Goal: Task Accomplishment & Management: Manage account settings

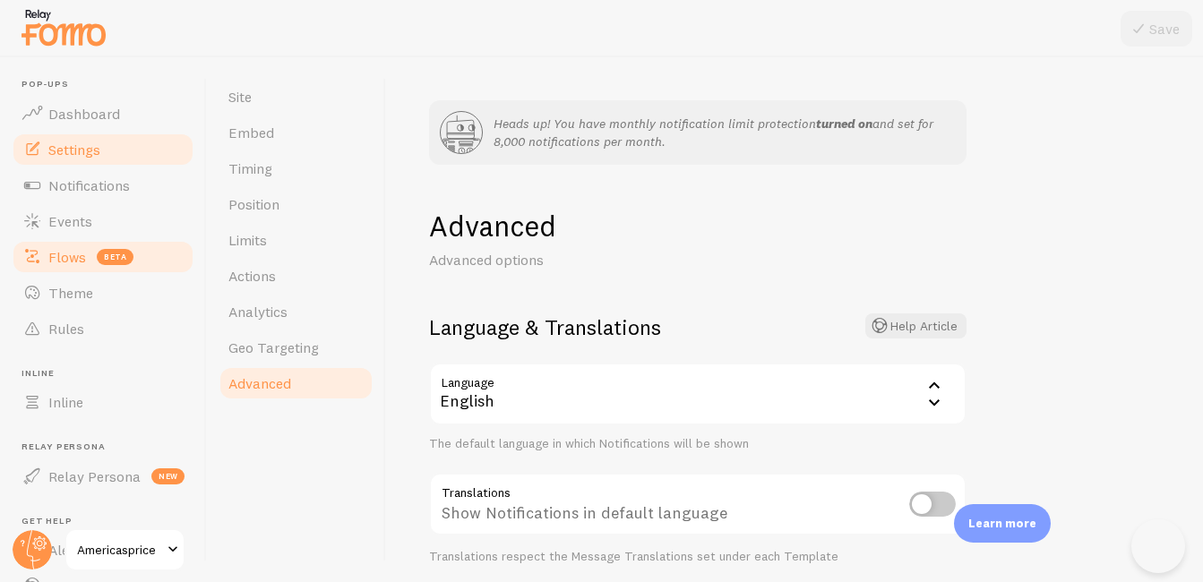
click at [60, 266] on link "Flows beta" at bounding box center [103, 257] width 185 height 36
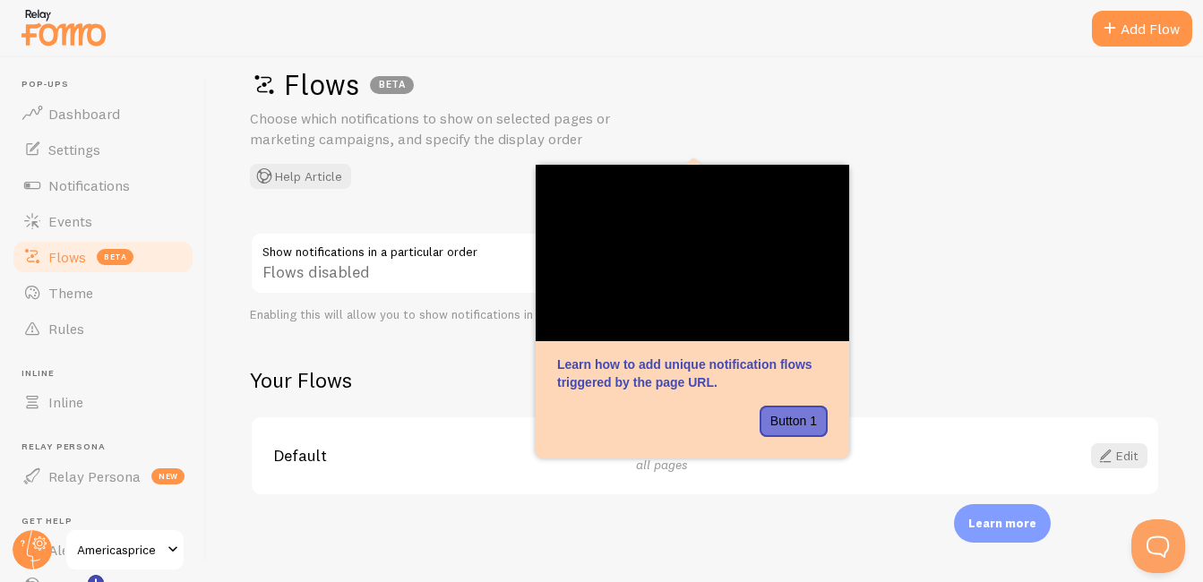
scroll to position [20, 0]
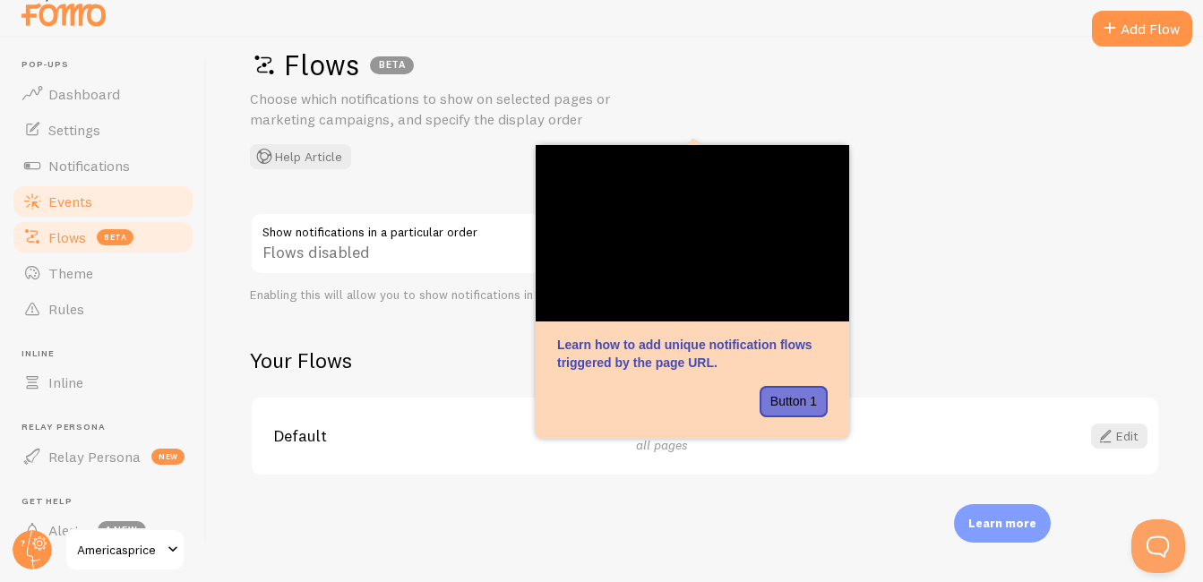
click at [65, 209] on span "Events" at bounding box center [70, 202] width 44 height 18
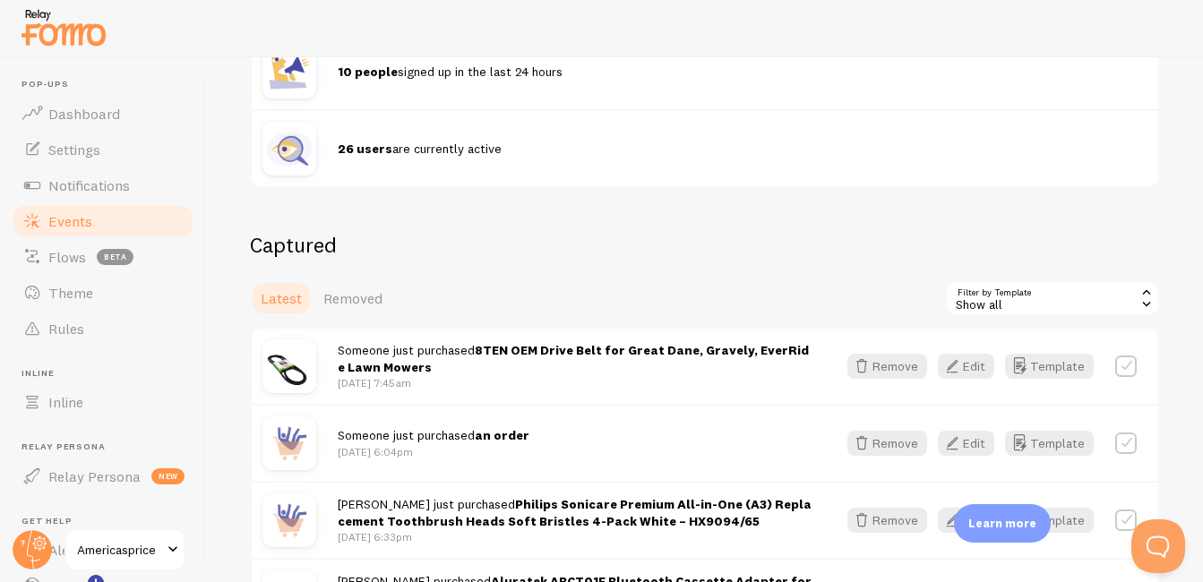
scroll to position [300, 0]
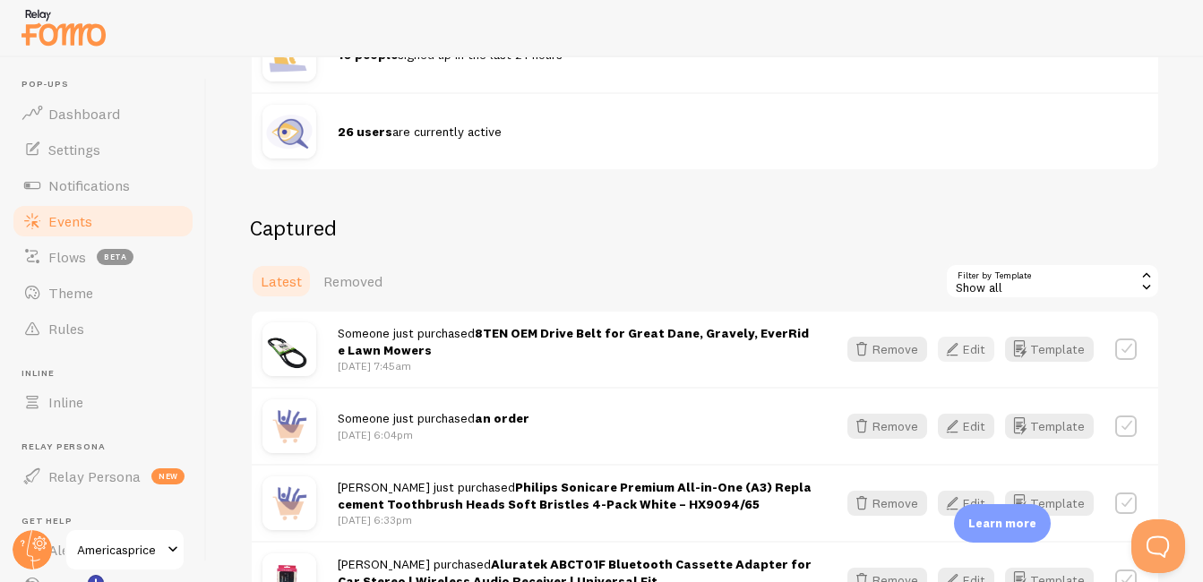
click at [947, 353] on icon "button" at bounding box center [953, 350] width 22 height 22
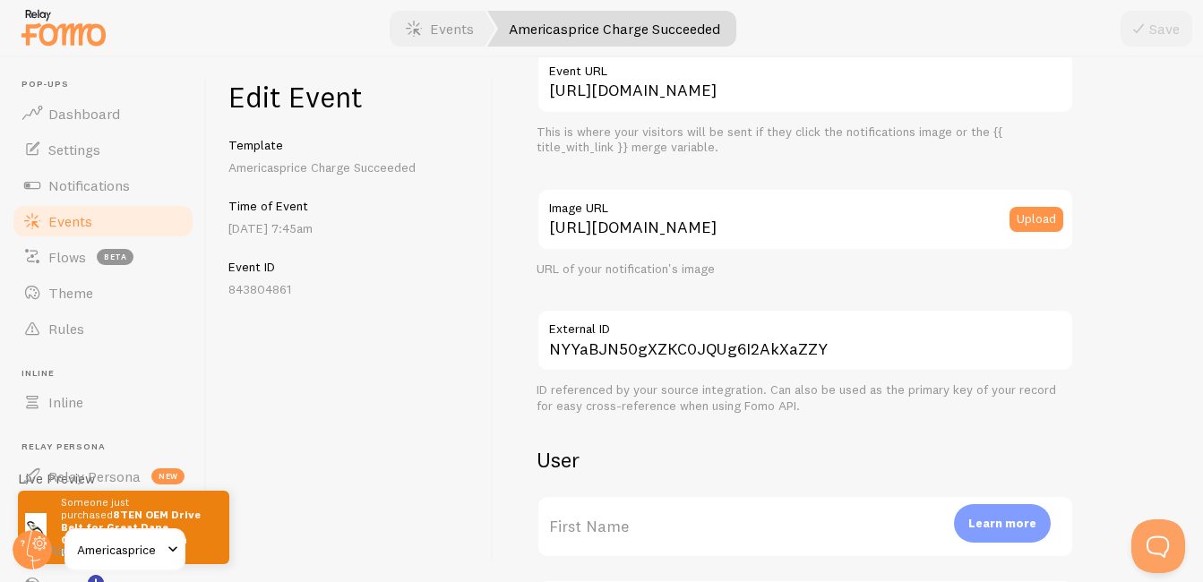
scroll to position [250, 0]
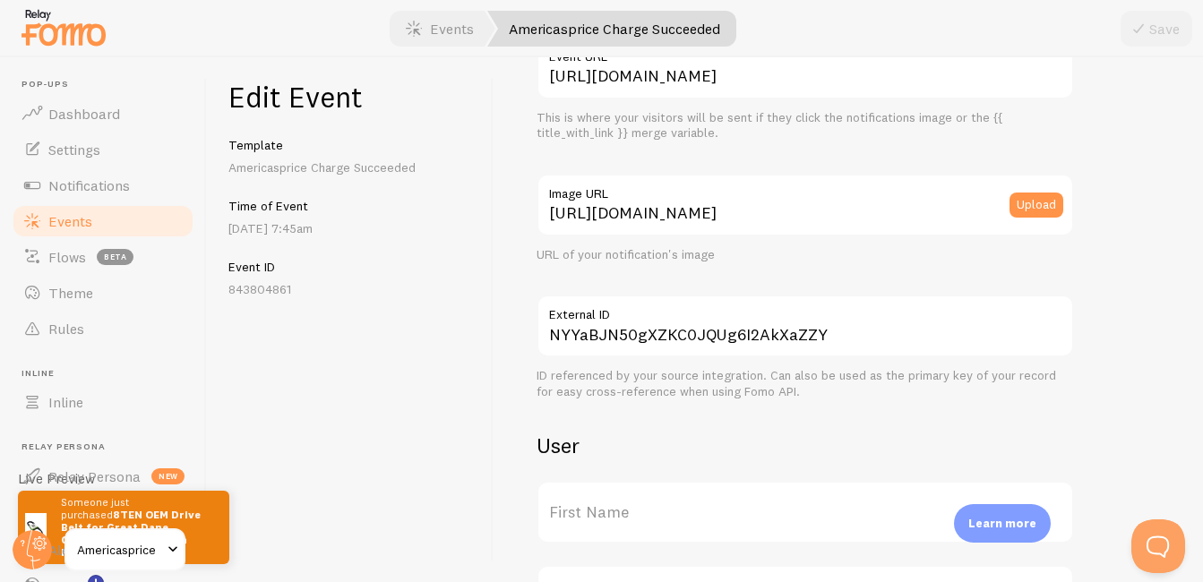
click at [623, 518] on label "First Name" at bounding box center [806, 512] width 538 height 63
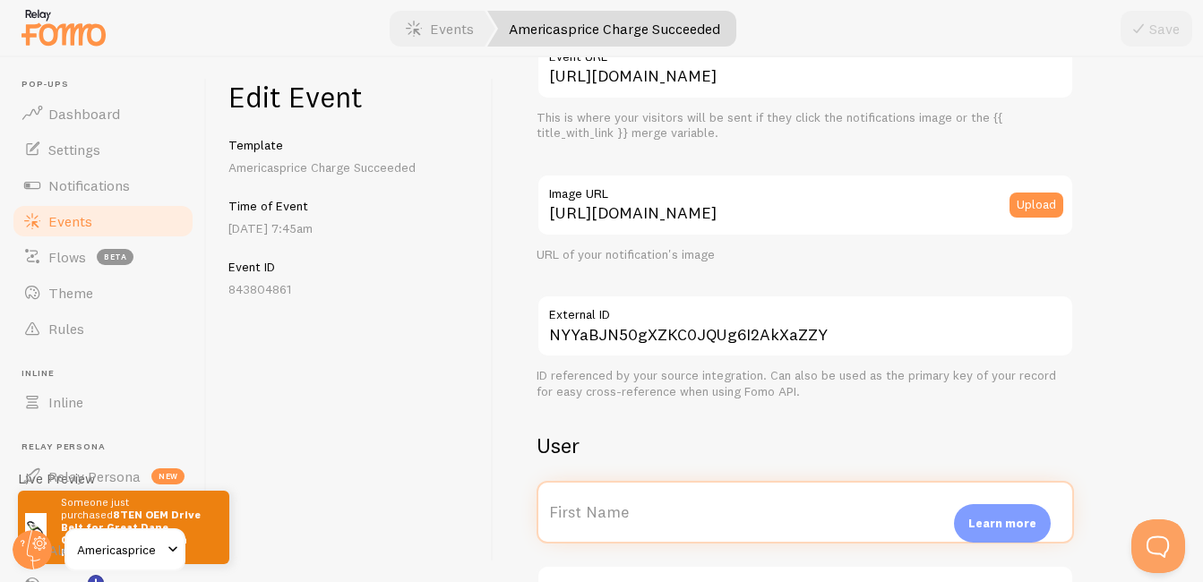
click at [623, 518] on input "First Name" at bounding box center [806, 512] width 538 height 63
type input "[PERSON_NAME]"
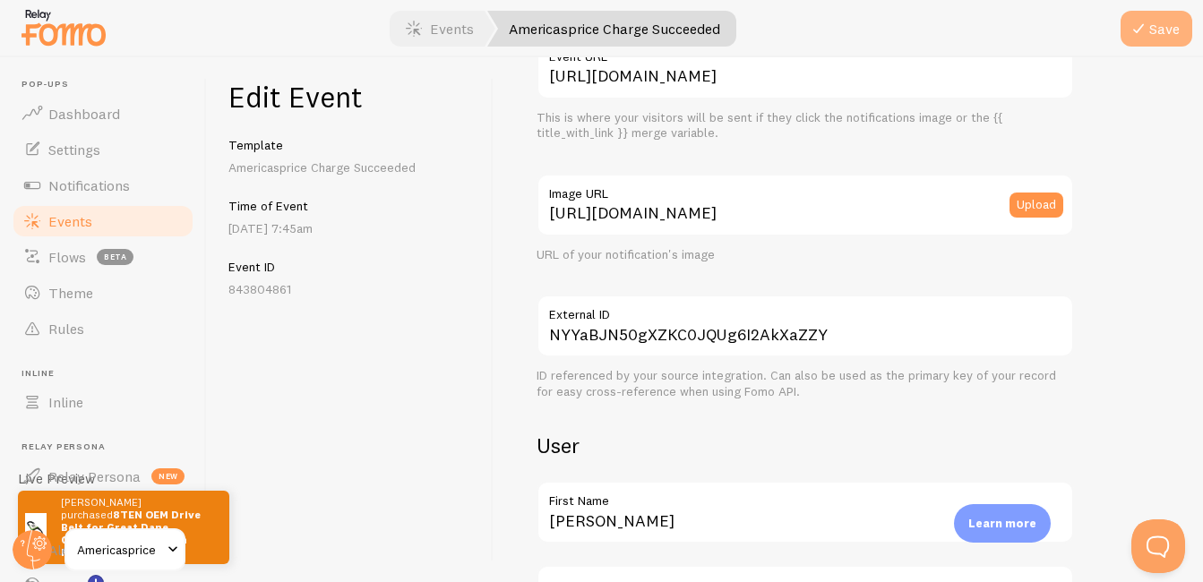
click at [1145, 28] on icon "submit" at bounding box center [1139, 29] width 22 height 22
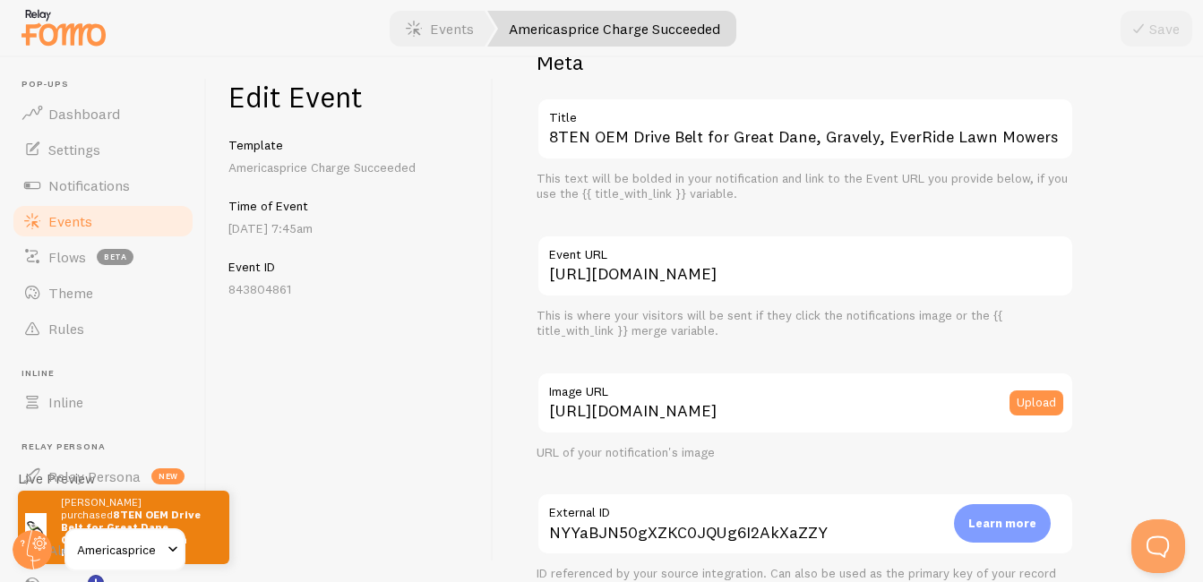
scroll to position [0, 0]
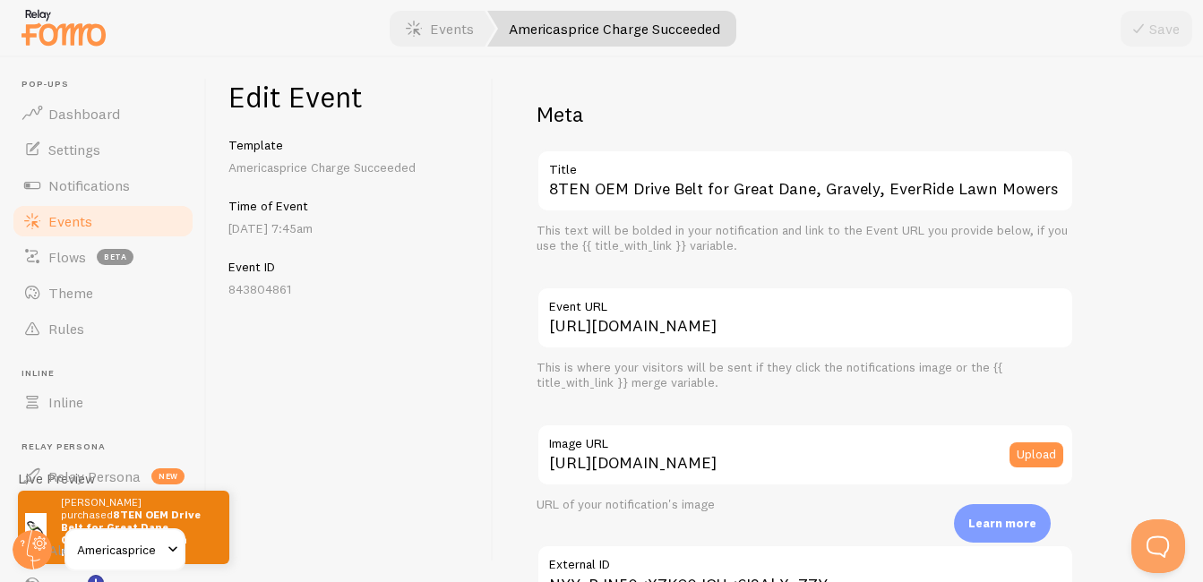
click at [80, 228] on span "Events" at bounding box center [70, 221] width 44 height 18
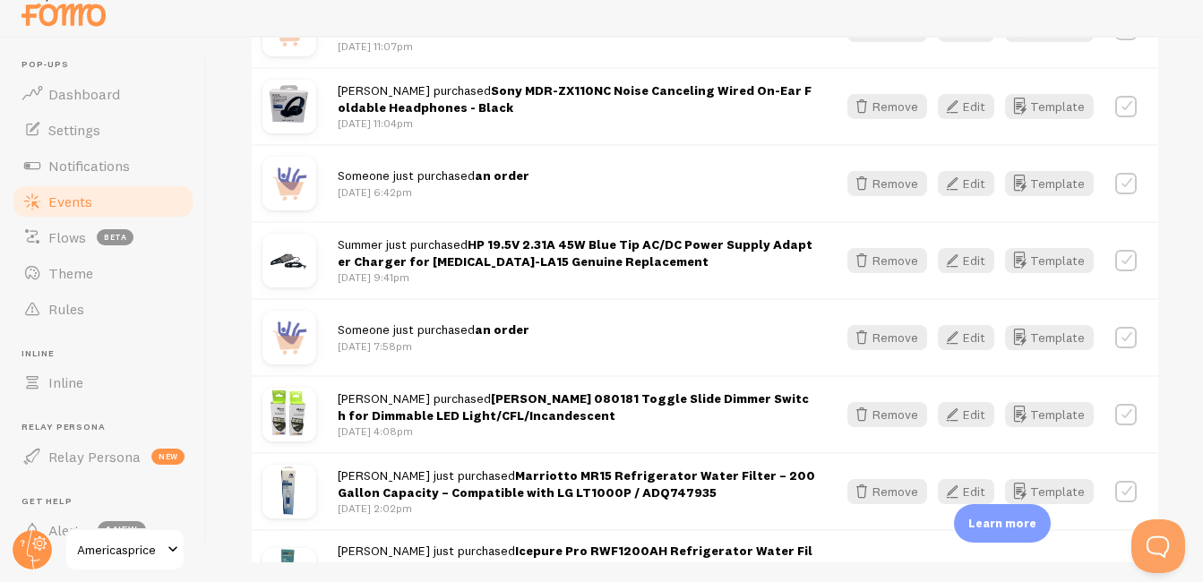
scroll to position [1711, 0]
